Goal: Information Seeking & Learning: Learn about a topic

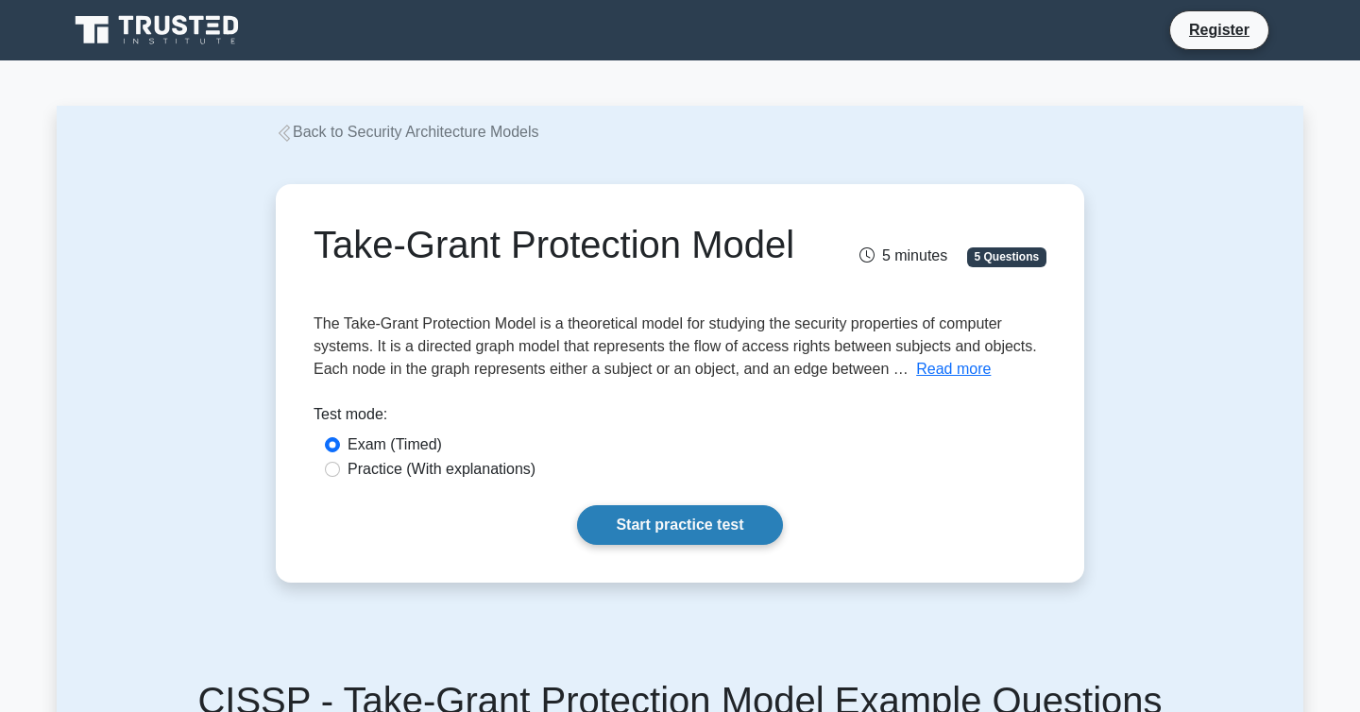
click at [677, 515] on link "Start practice test" at bounding box center [679, 525] width 205 height 40
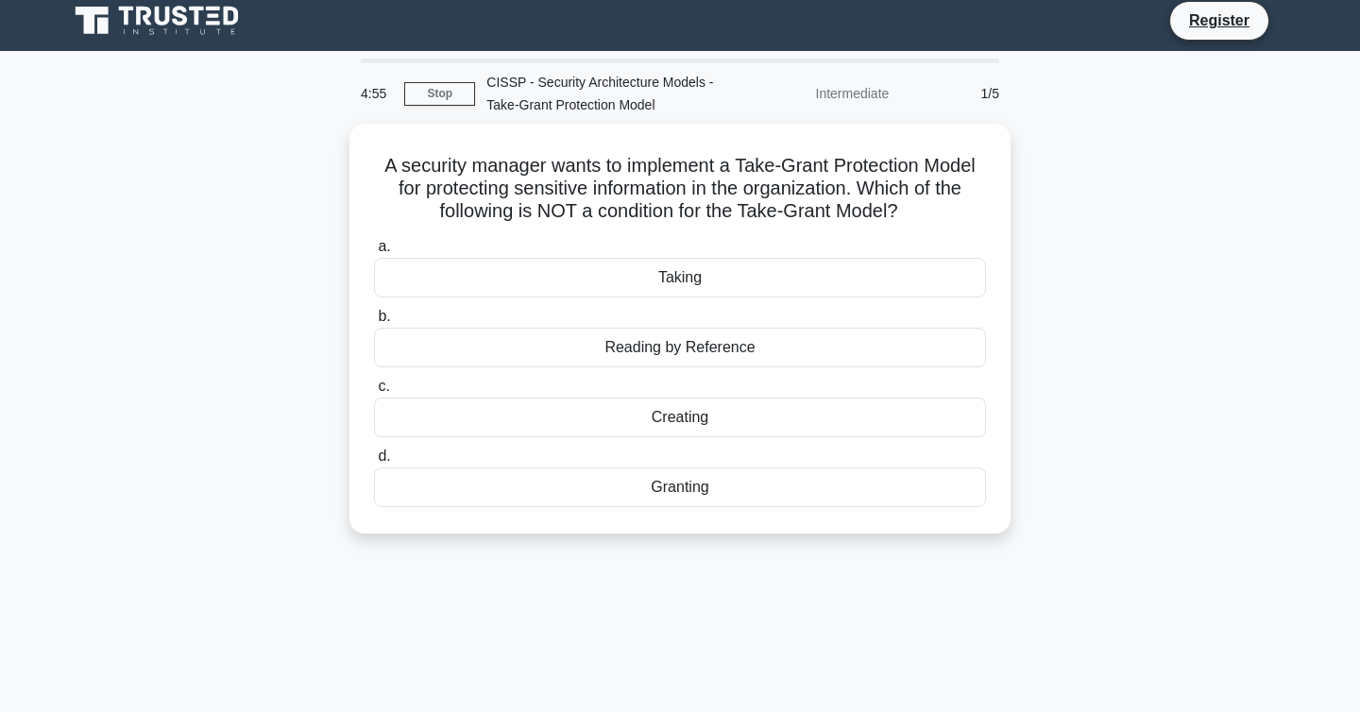
scroll to position [12, 0]
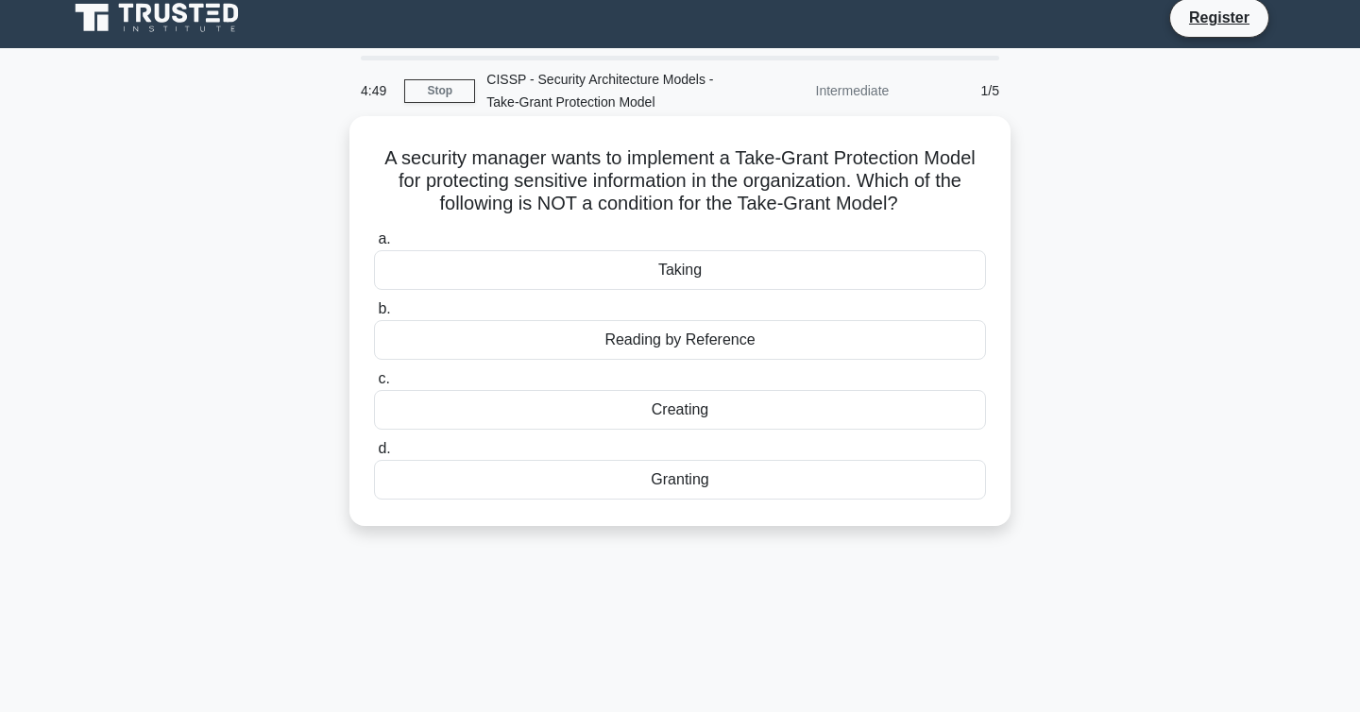
click at [773, 355] on div "Reading by Reference" at bounding box center [680, 340] width 612 height 40
click at [374, 315] on input "b. Reading by Reference" at bounding box center [374, 309] width 0 height 12
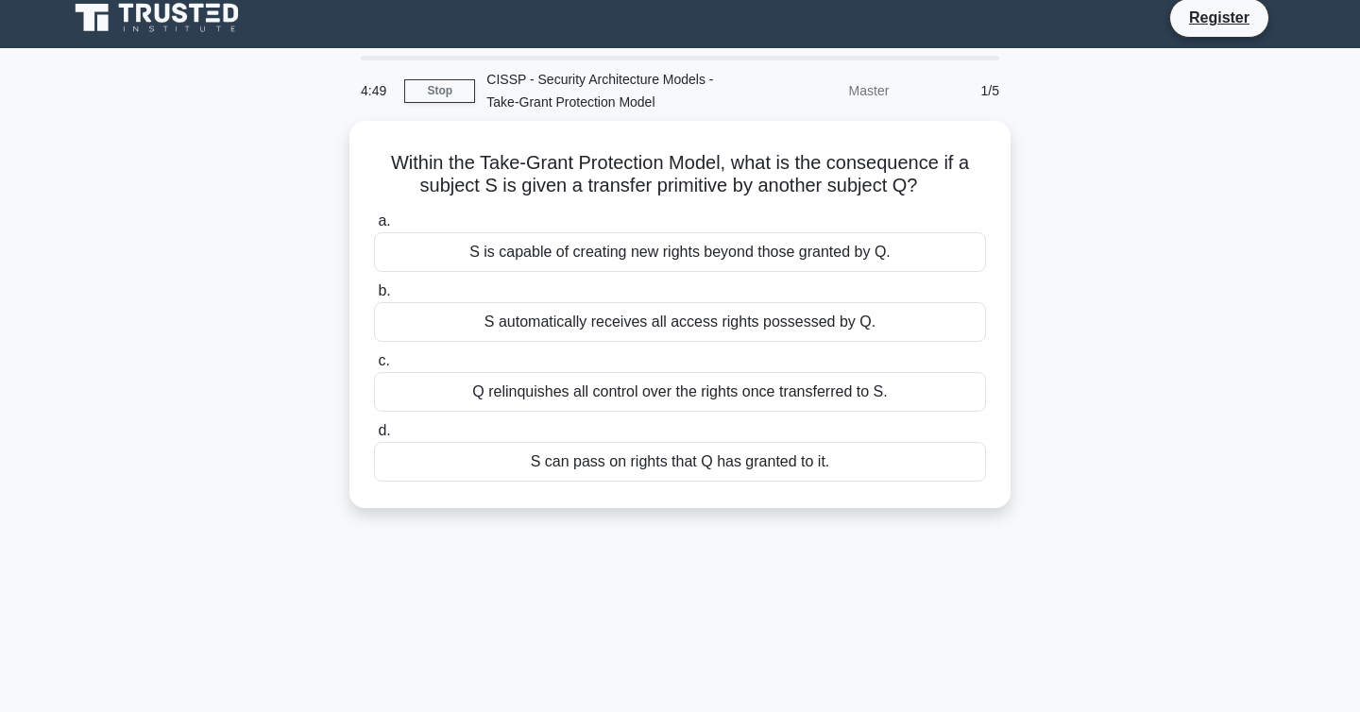
scroll to position [0, 0]
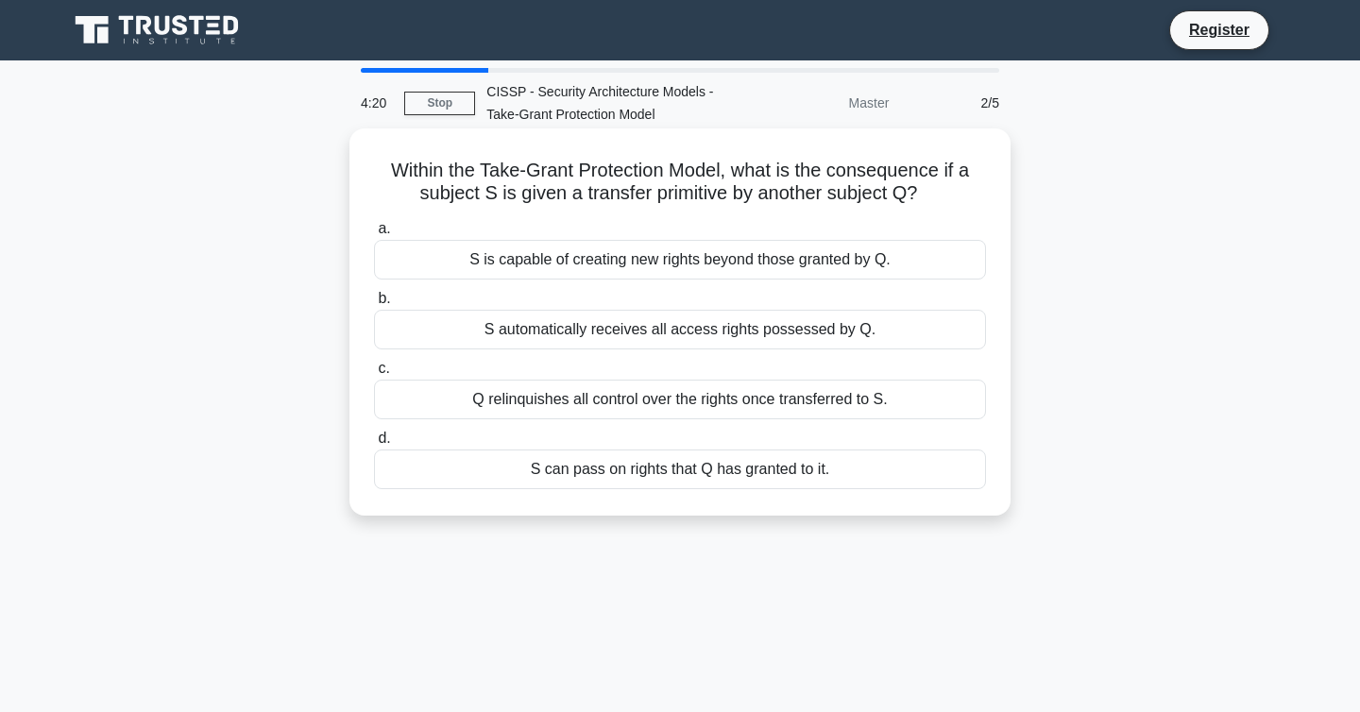
click at [894, 474] on div "S can pass on rights that Q has granted to it." at bounding box center [680, 470] width 612 height 40
click at [374, 445] on input "d. S can pass on rights that Q has granted to it." at bounding box center [374, 439] width 0 height 12
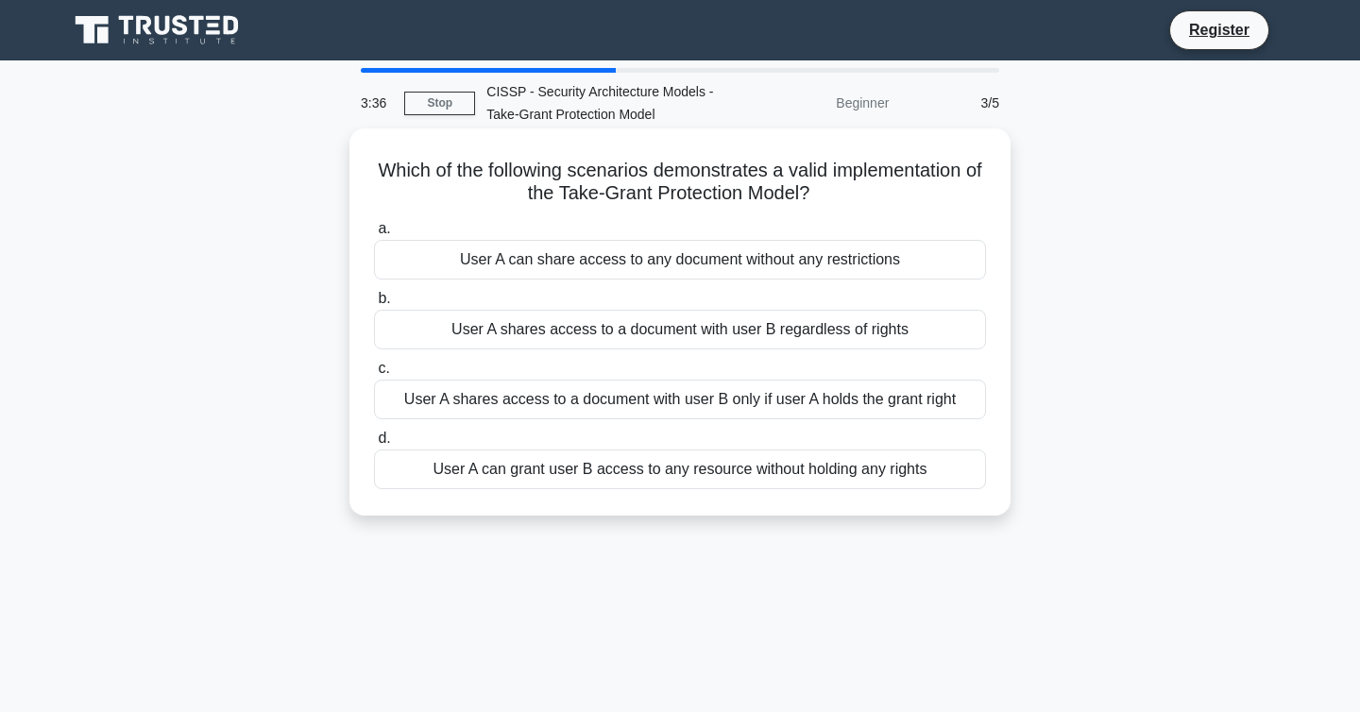
click at [959, 409] on div "User A shares access to a document with user B only if user A holds the grant r…" at bounding box center [680, 400] width 612 height 40
click at [374, 375] on input "c. User A shares access to a document with user B only if user A holds the gran…" at bounding box center [374, 369] width 0 height 12
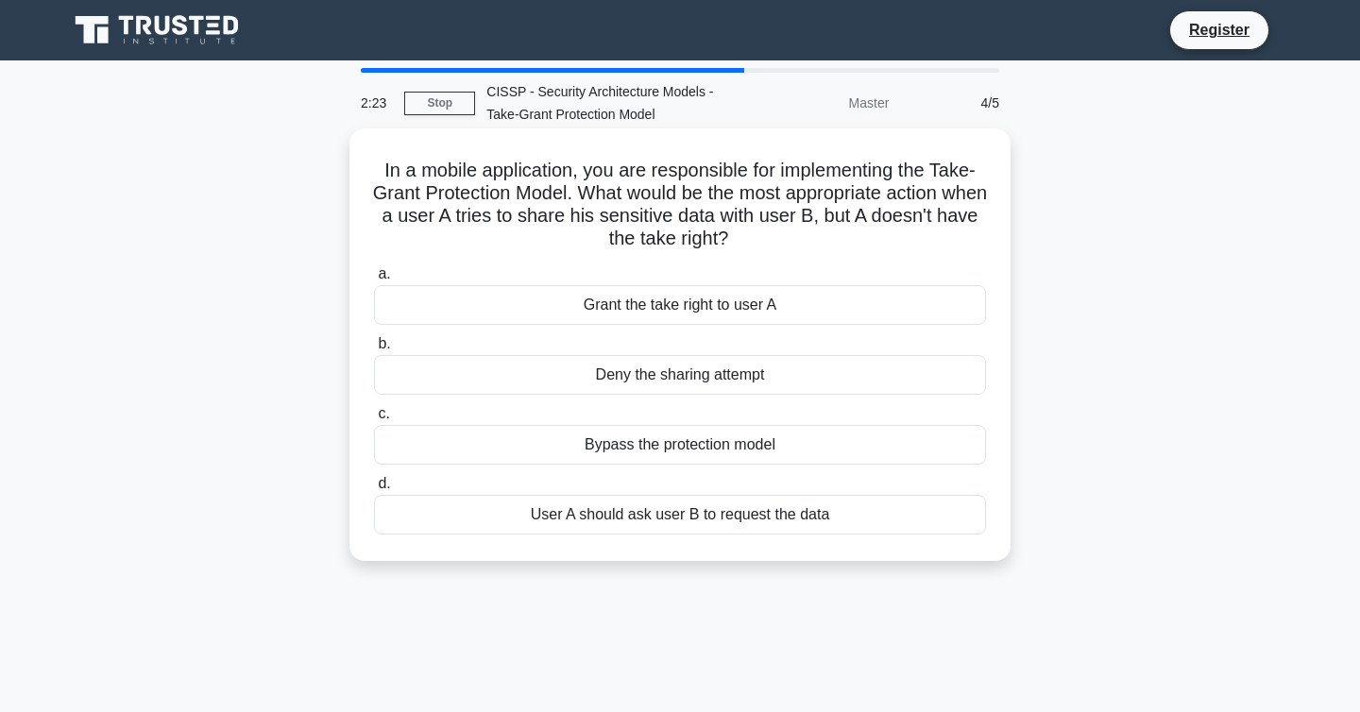
click at [876, 508] on div "User A should ask user B to request the data" at bounding box center [680, 515] width 612 height 40
click at [374, 490] on input "d. User A should ask user B to request the data" at bounding box center [374, 484] width 0 height 12
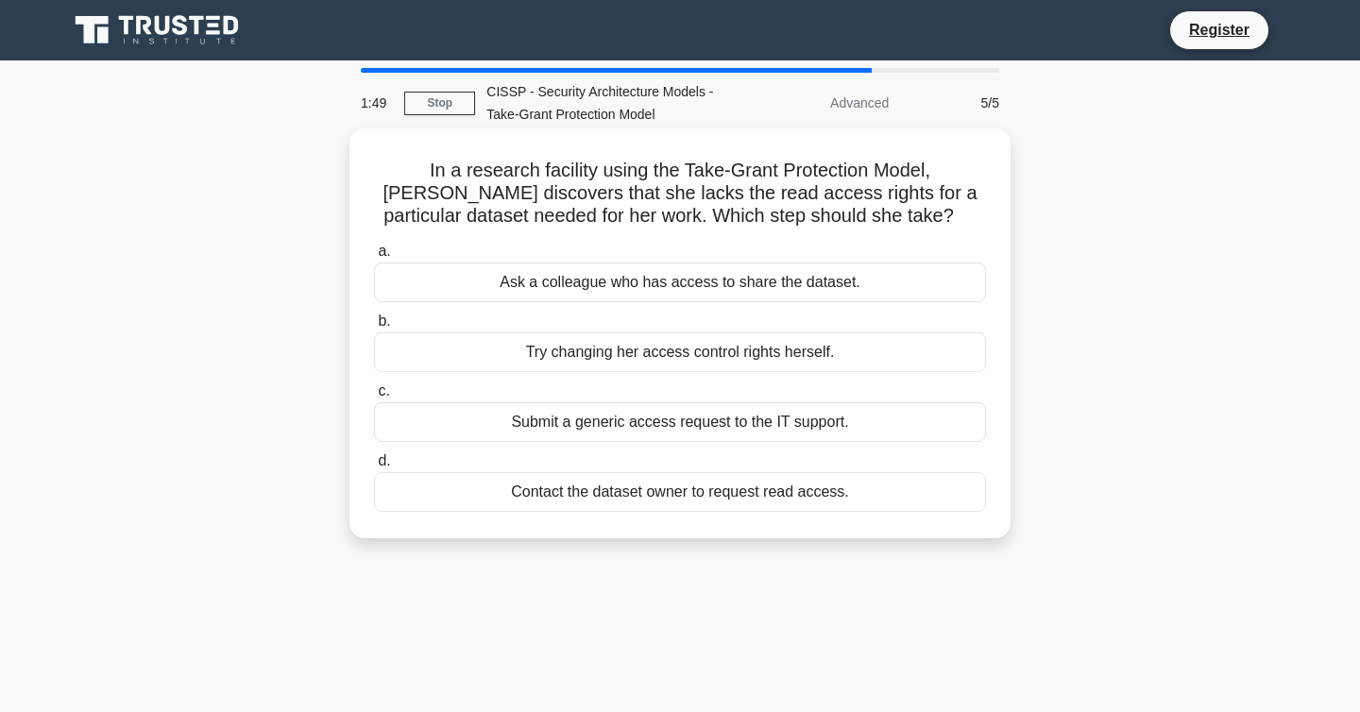
click at [921, 496] on div "Contact the dataset owner to request read access." at bounding box center [680, 492] width 612 height 40
click at [374, 468] on input "d. Contact the dataset owner to request read access." at bounding box center [374, 461] width 0 height 12
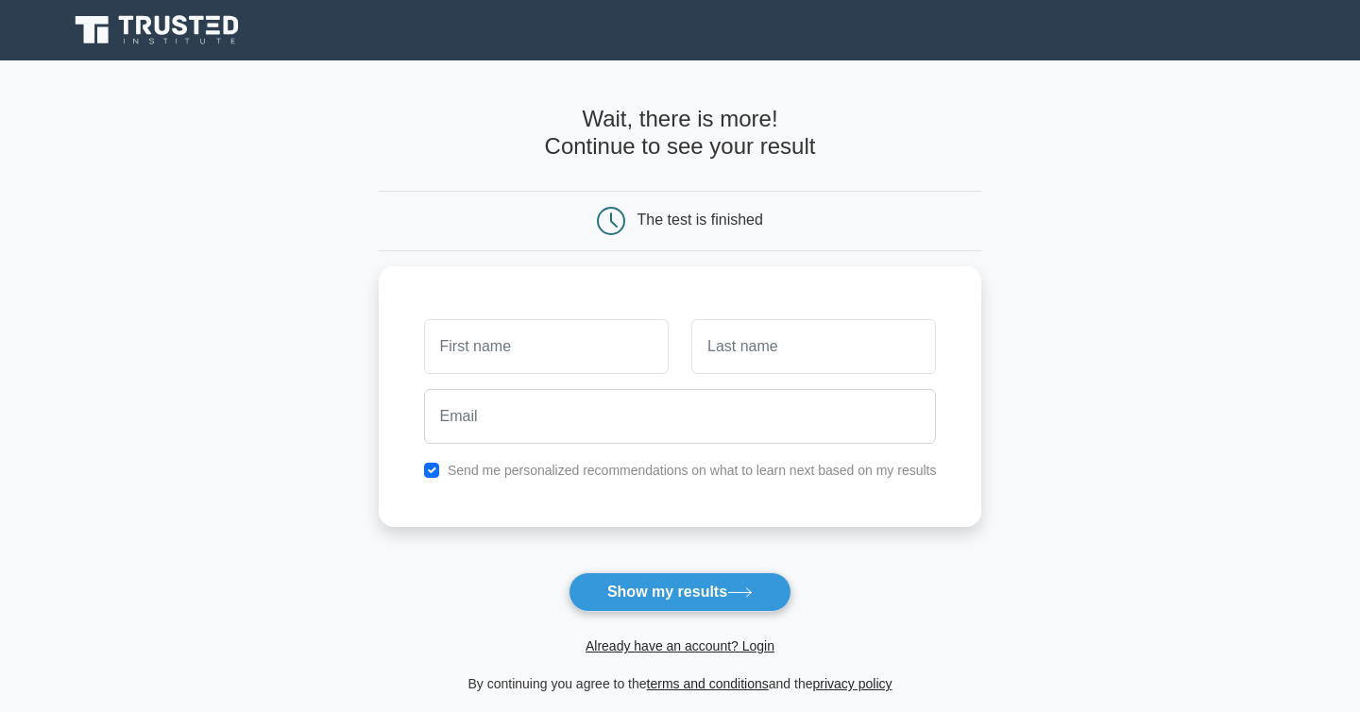
scroll to position [58, 0]
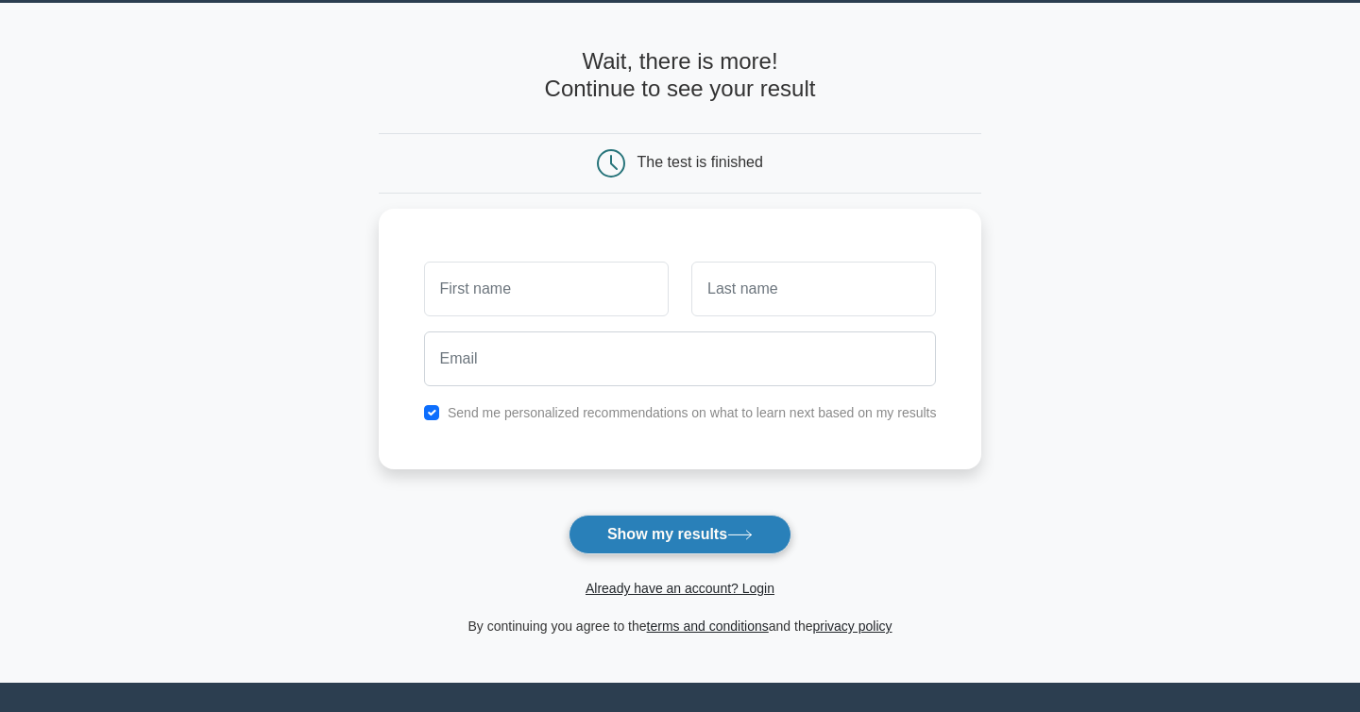
click at [775, 521] on button "Show my results" at bounding box center [680, 535] width 223 height 40
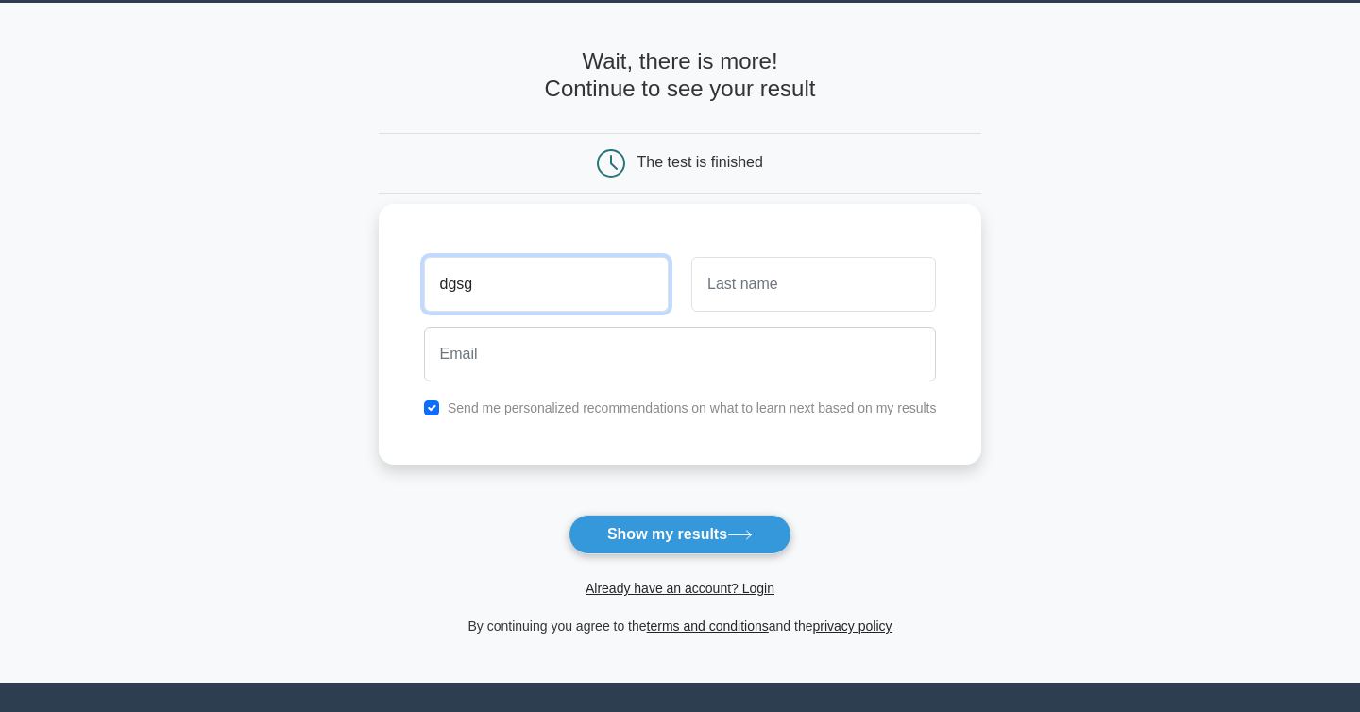
type input "dgsg"
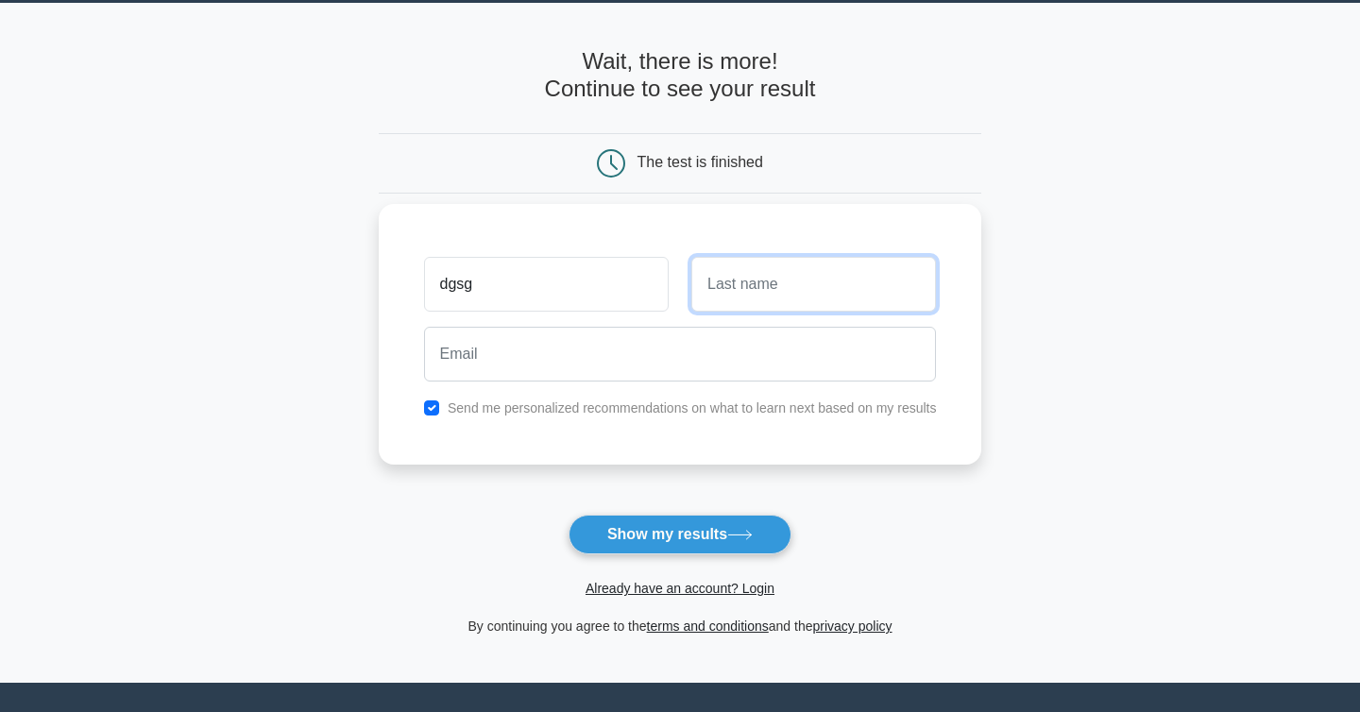
click at [763, 257] on input "text" at bounding box center [813, 284] width 245 height 55
type input "fgdgdf"
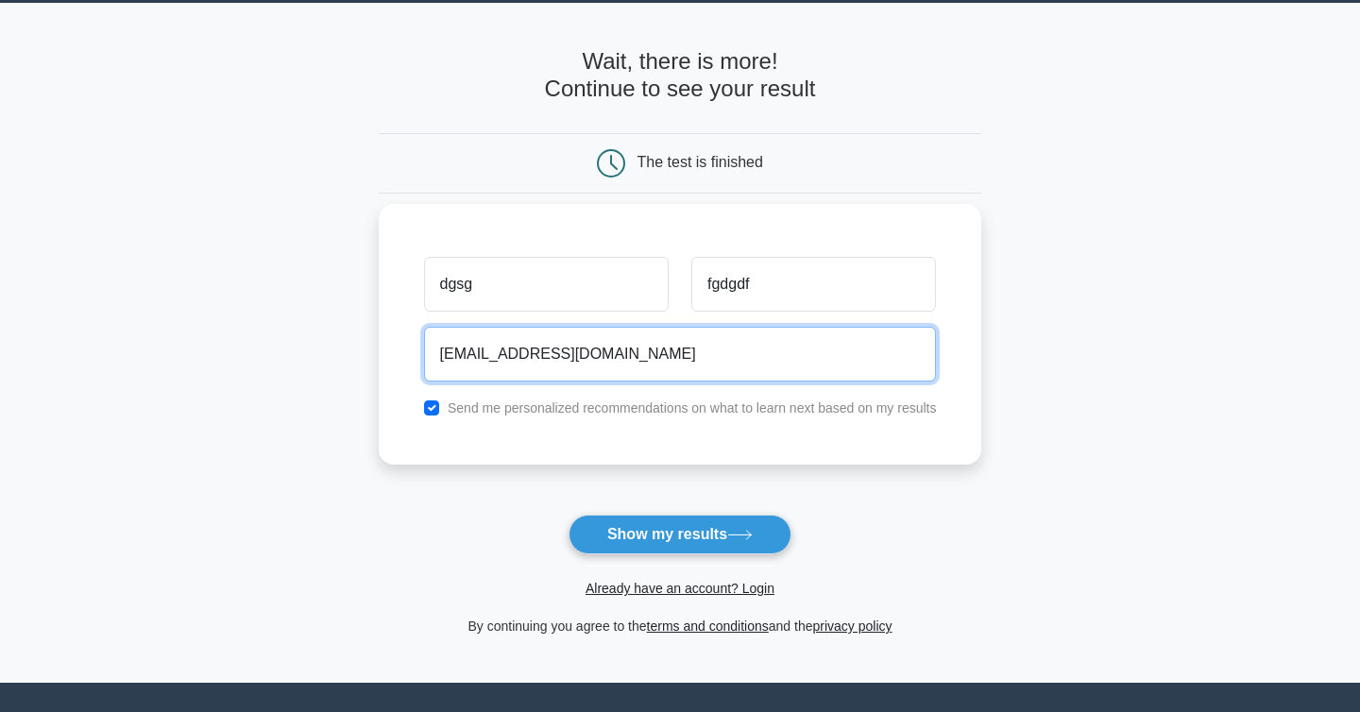
type input "bee@beebee.com"
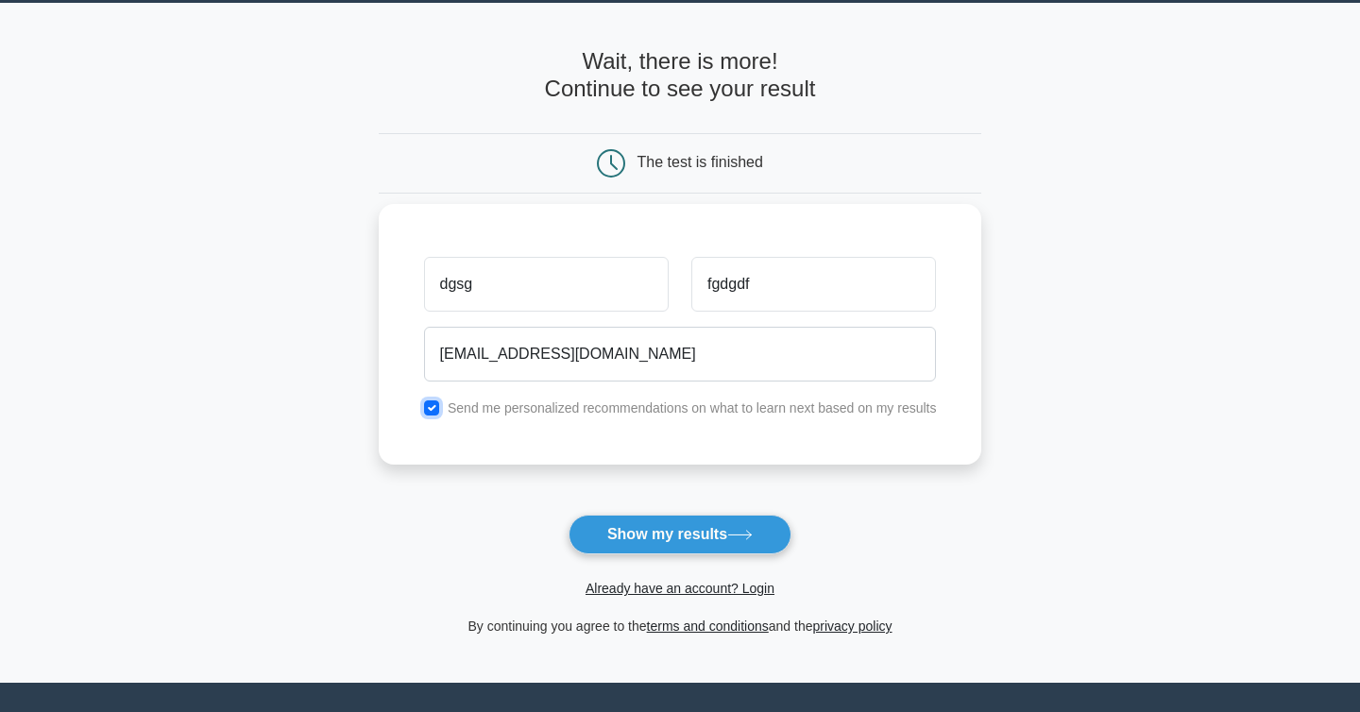
click at [435, 406] on input "checkbox" at bounding box center [431, 407] width 15 height 15
checkbox input "false"
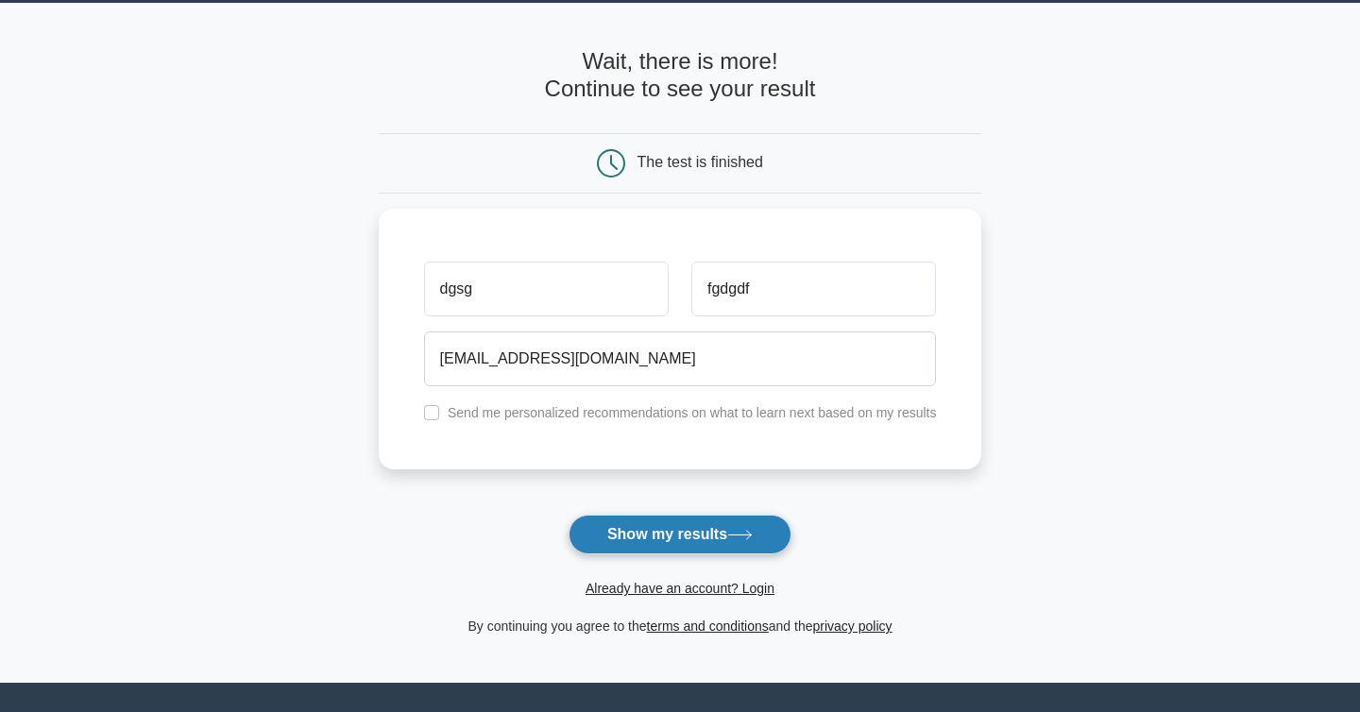
click at [703, 549] on button "Show my results" at bounding box center [680, 535] width 223 height 40
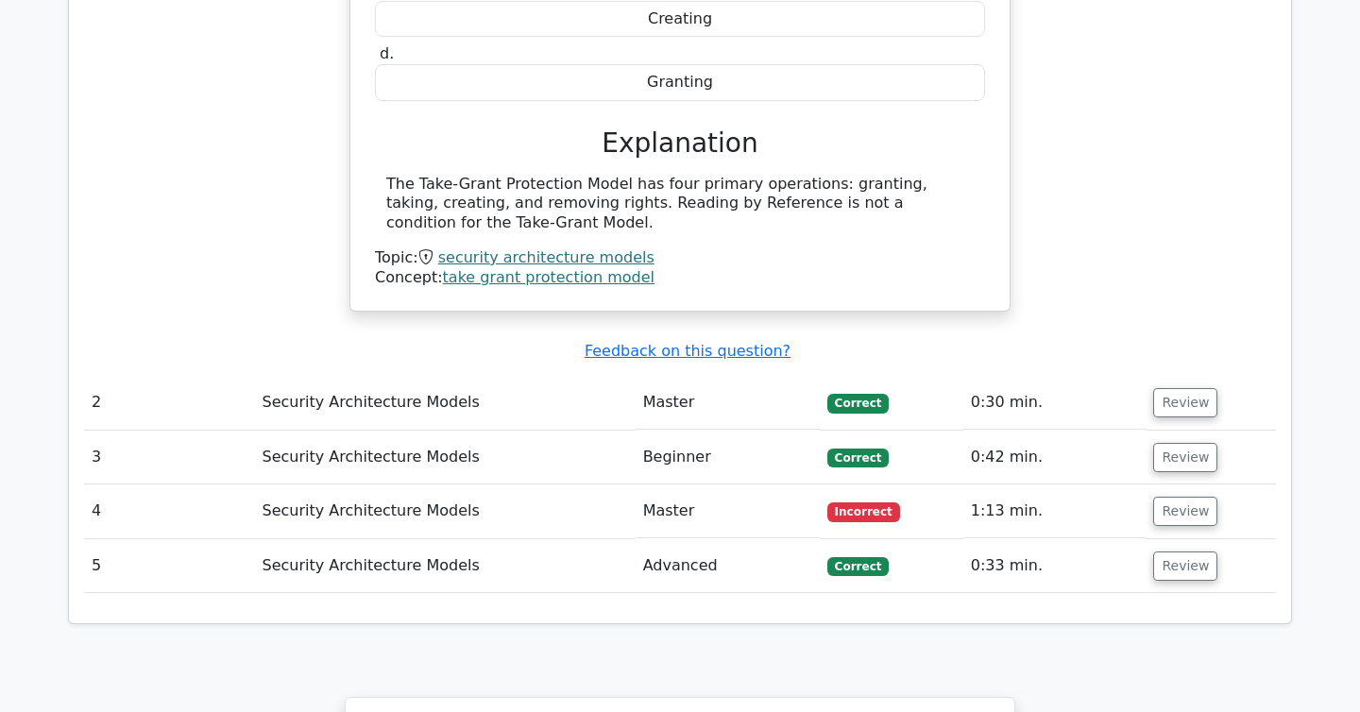
scroll to position [1917, 0]
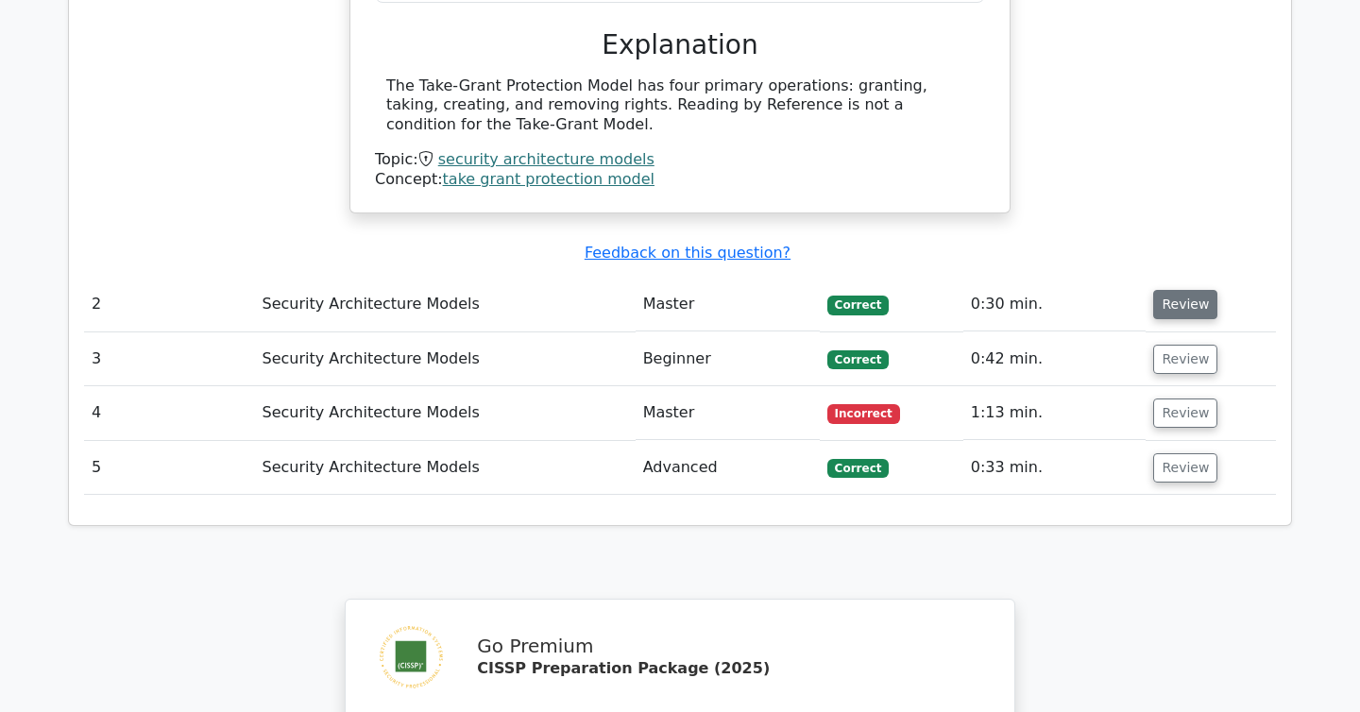
click at [1180, 290] on button "Review" at bounding box center [1185, 304] width 64 height 29
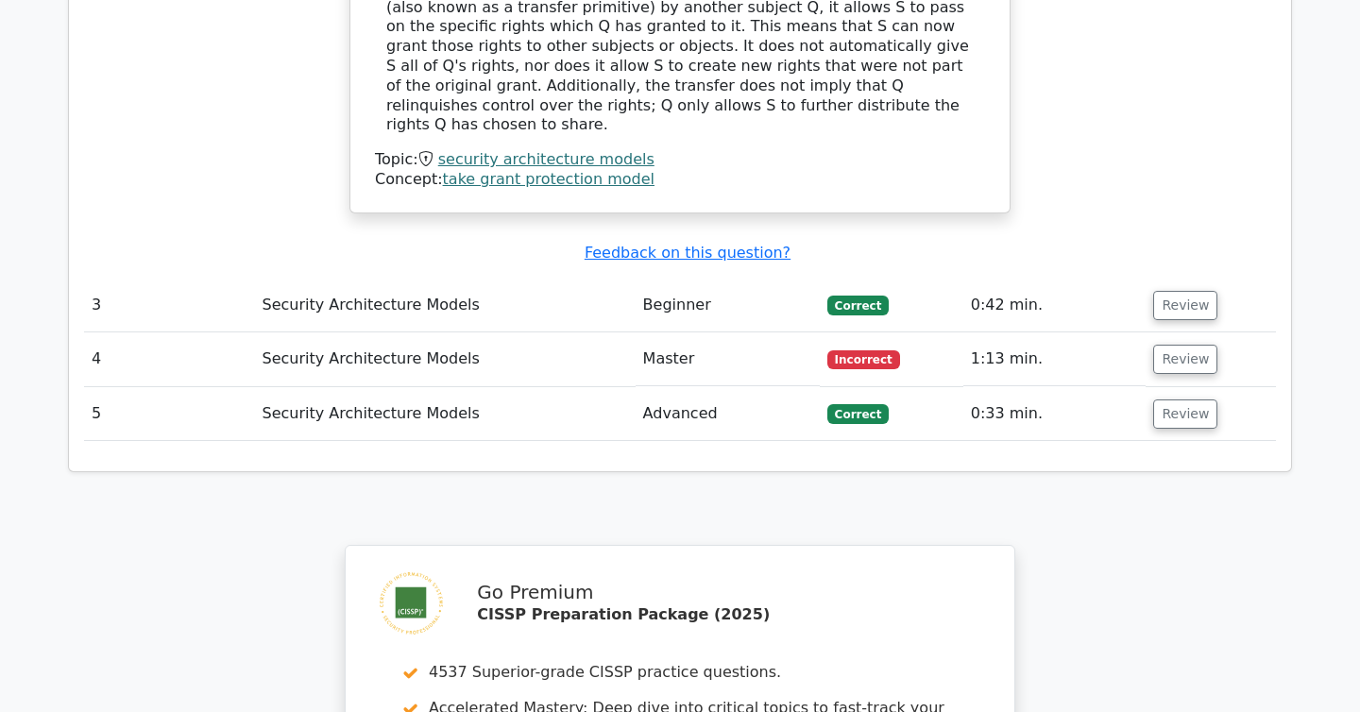
scroll to position [2717, 0]
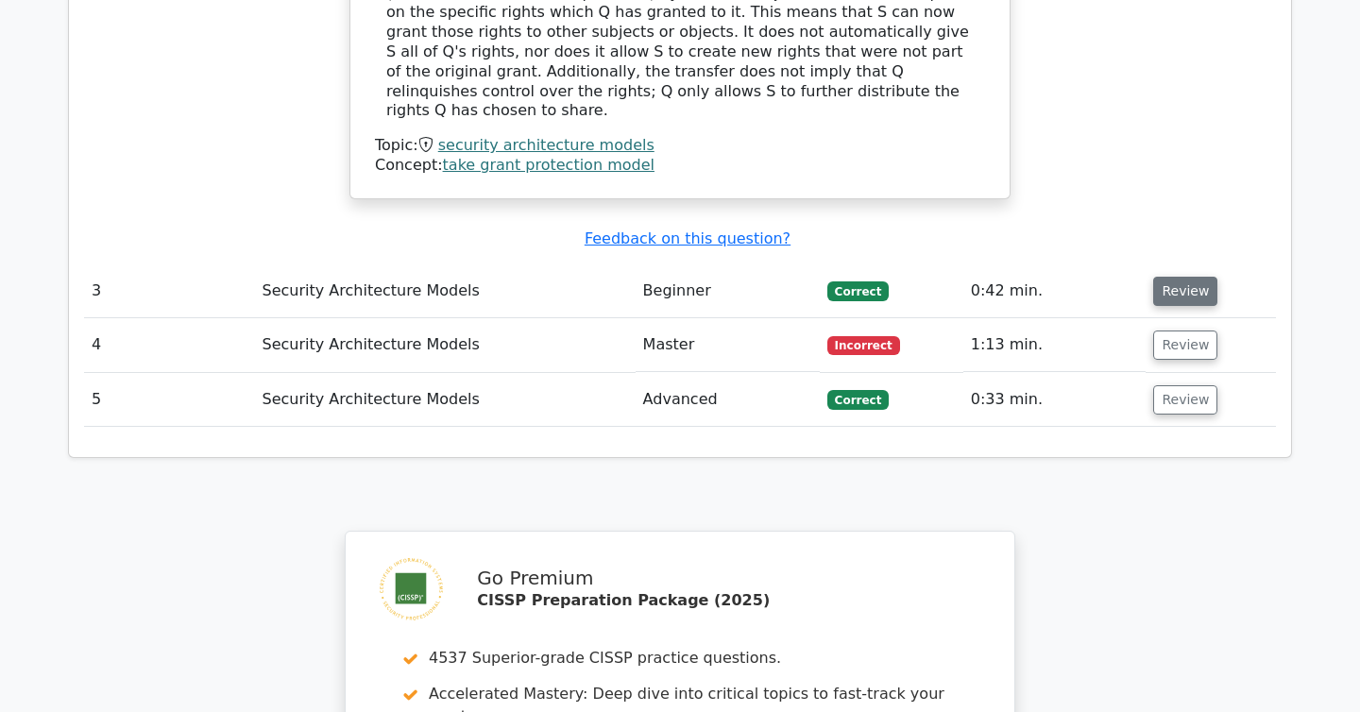
click at [1190, 277] on button "Review" at bounding box center [1185, 291] width 64 height 29
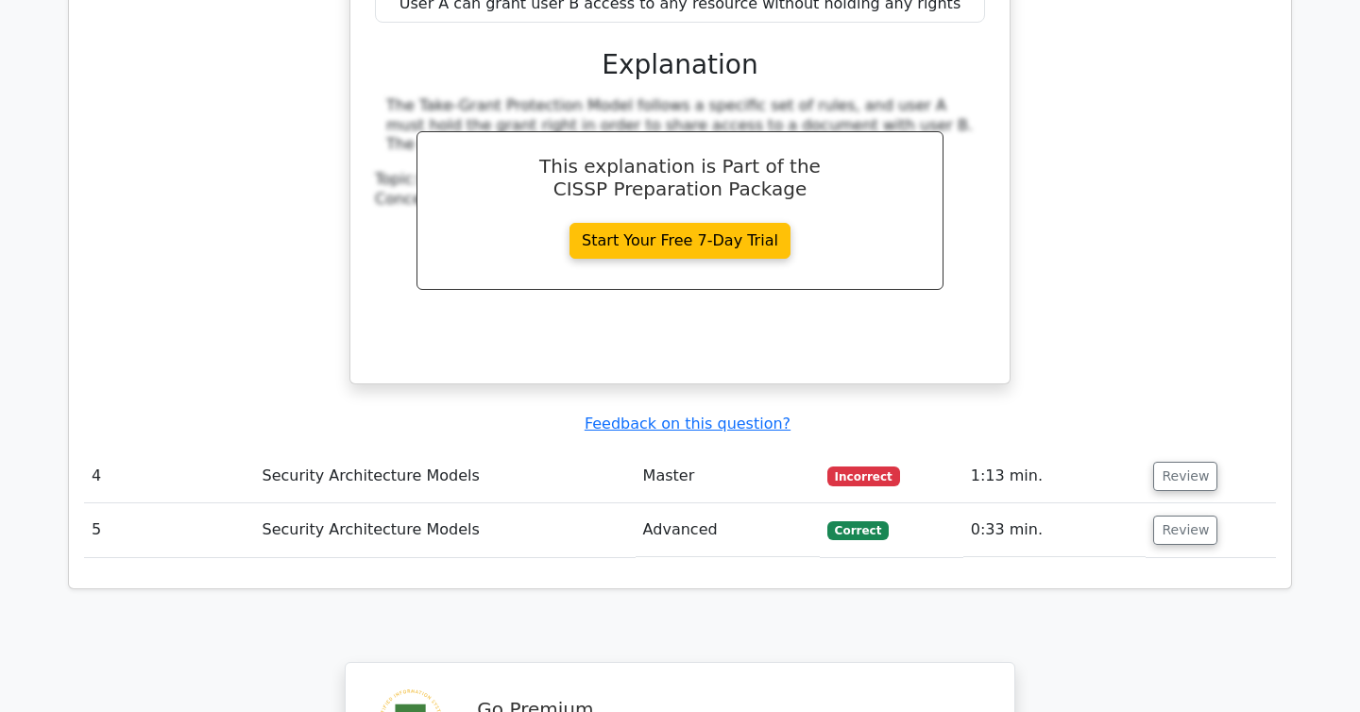
scroll to position [3385, 0]
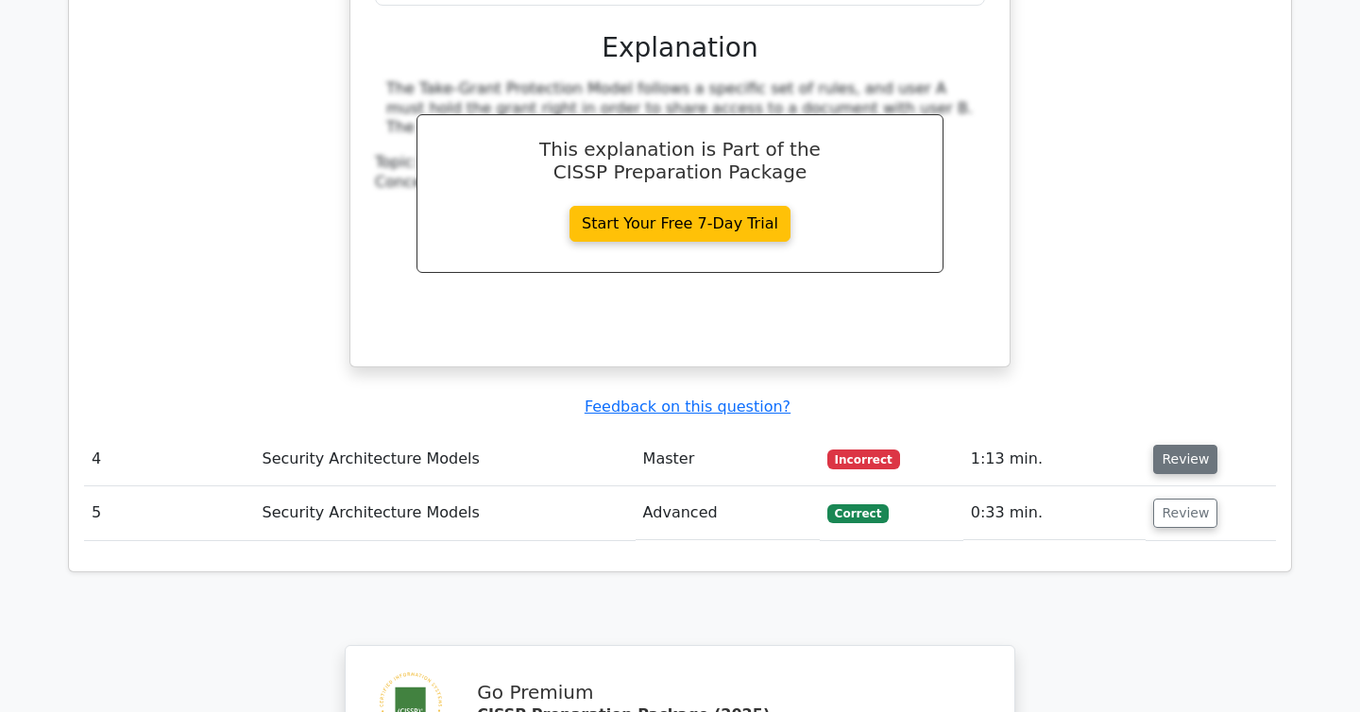
click at [1178, 445] on button "Review" at bounding box center [1185, 459] width 64 height 29
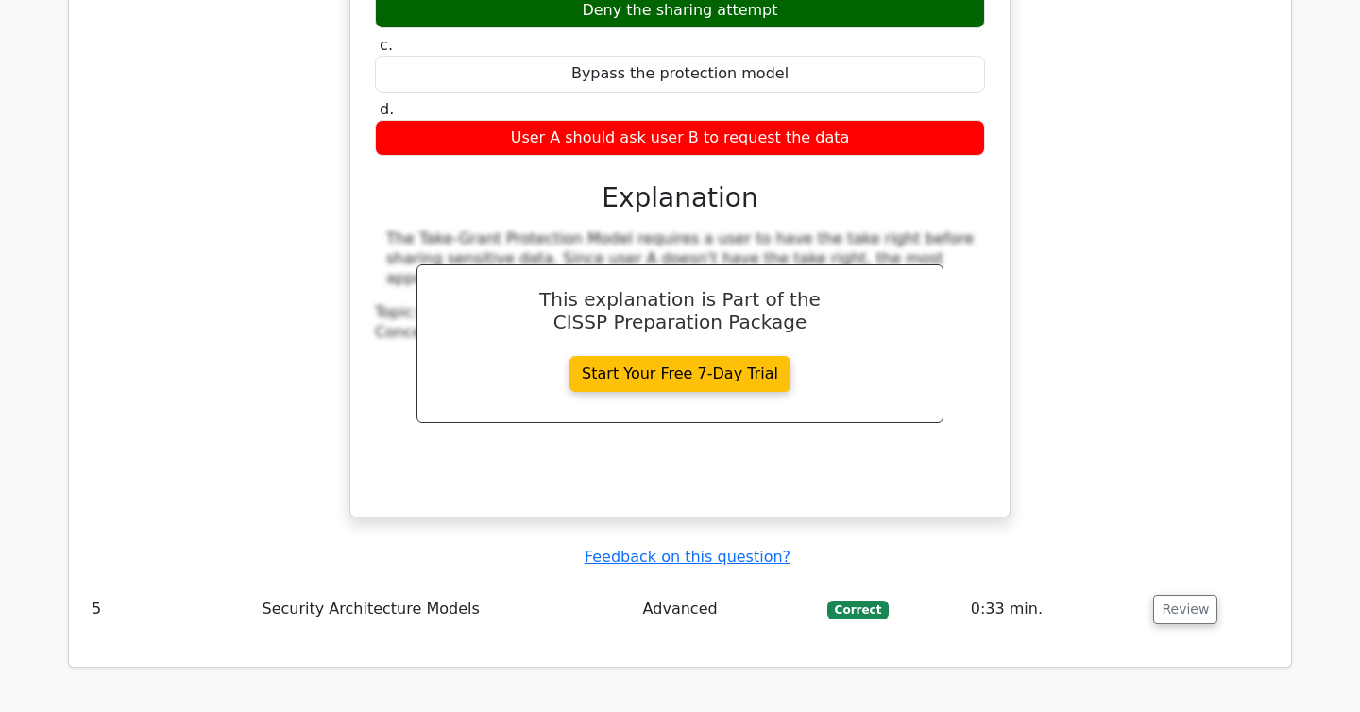
scroll to position [4095, 0]
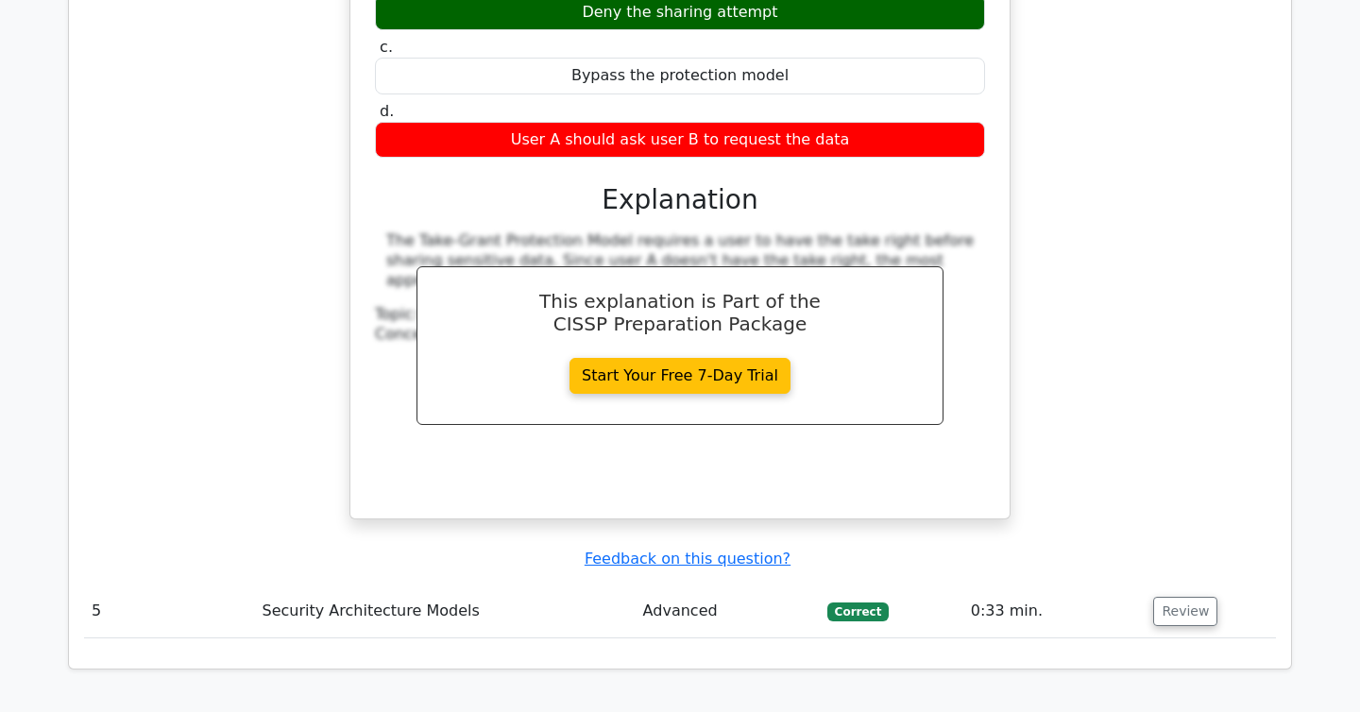
click at [1171, 585] on td "Review" at bounding box center [1211, 612] width 130 height 54
click at [1174, 597] on button "Review" at bounding box center [1185, 611] width 64 height 29
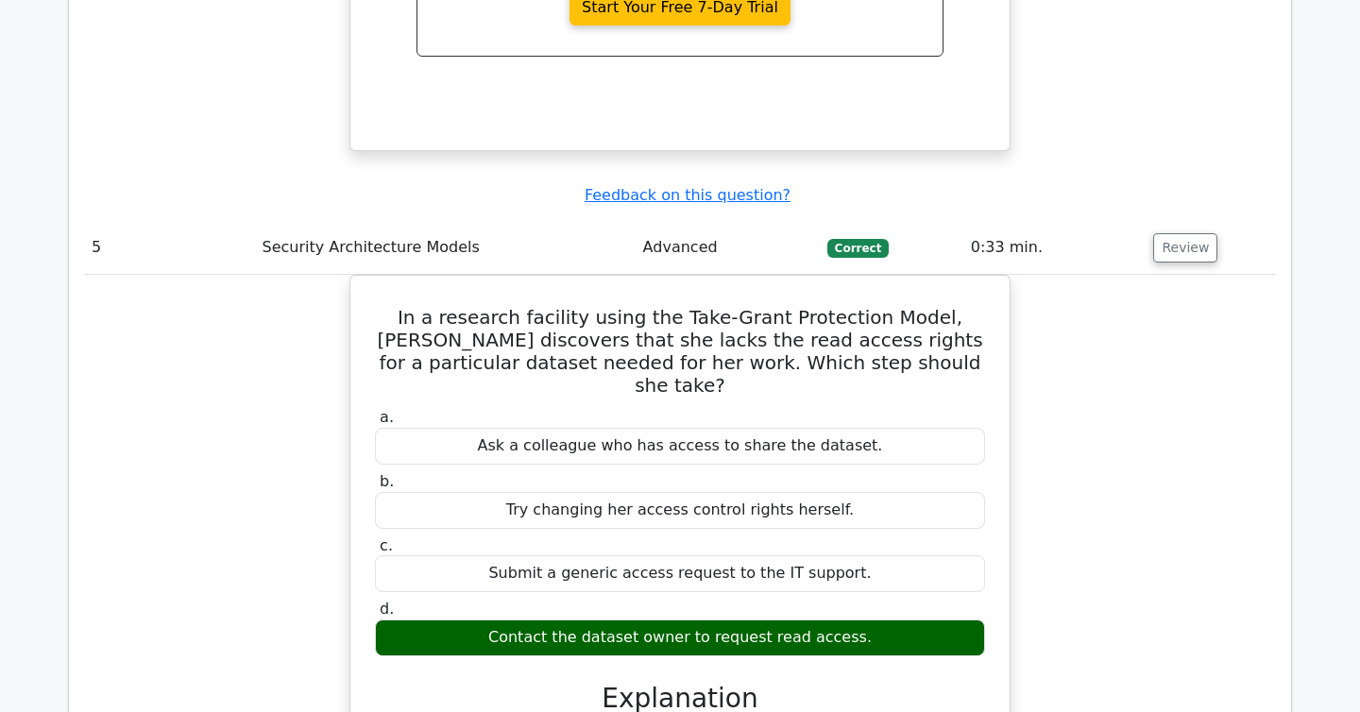
scroll to position [4457, 0]
